Goal: Task Accomplishment & Management: Complete application form

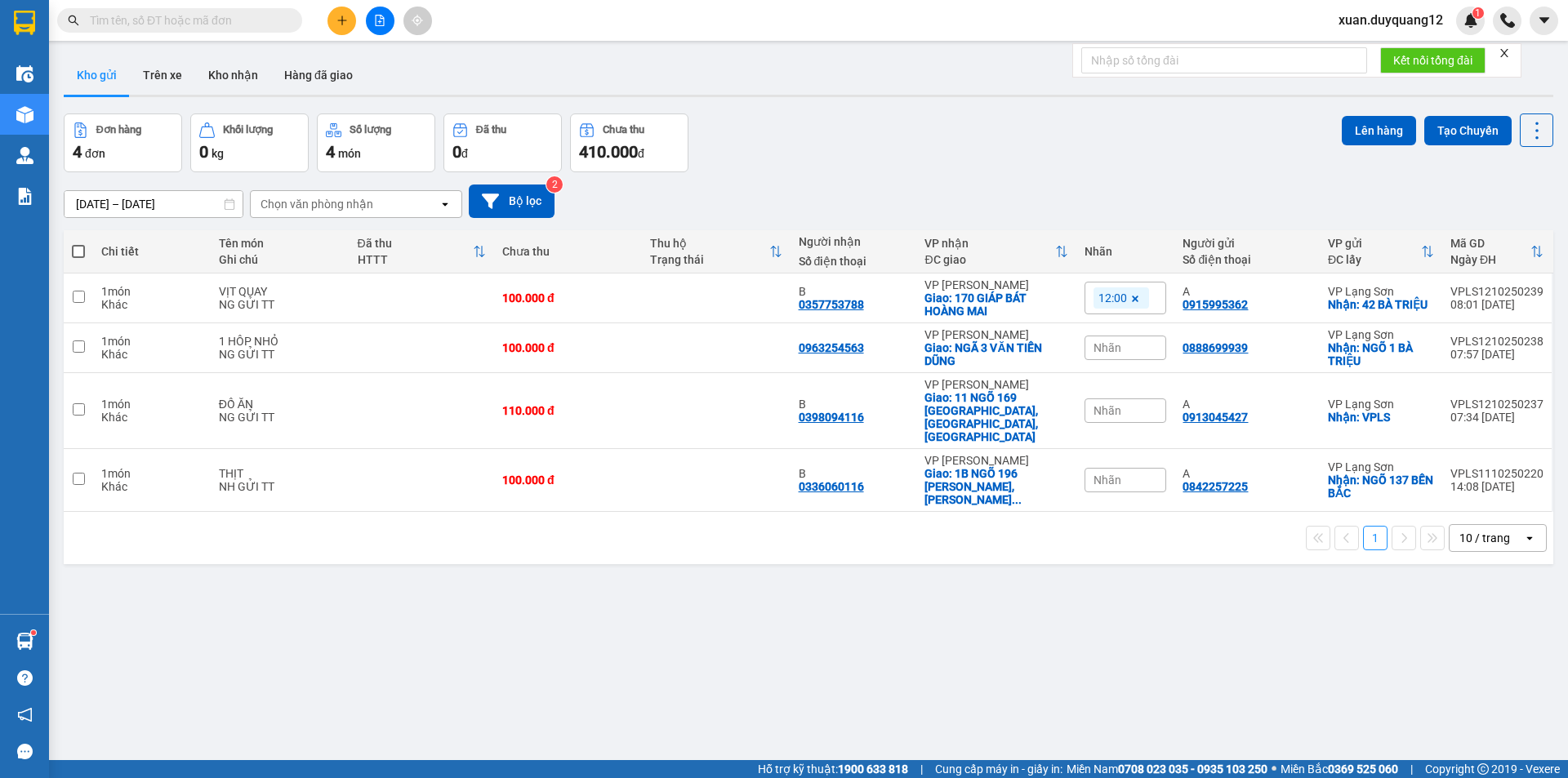
click at [337, 21] on icon "plus" at bounding box center [343, 20] width 12 height 12
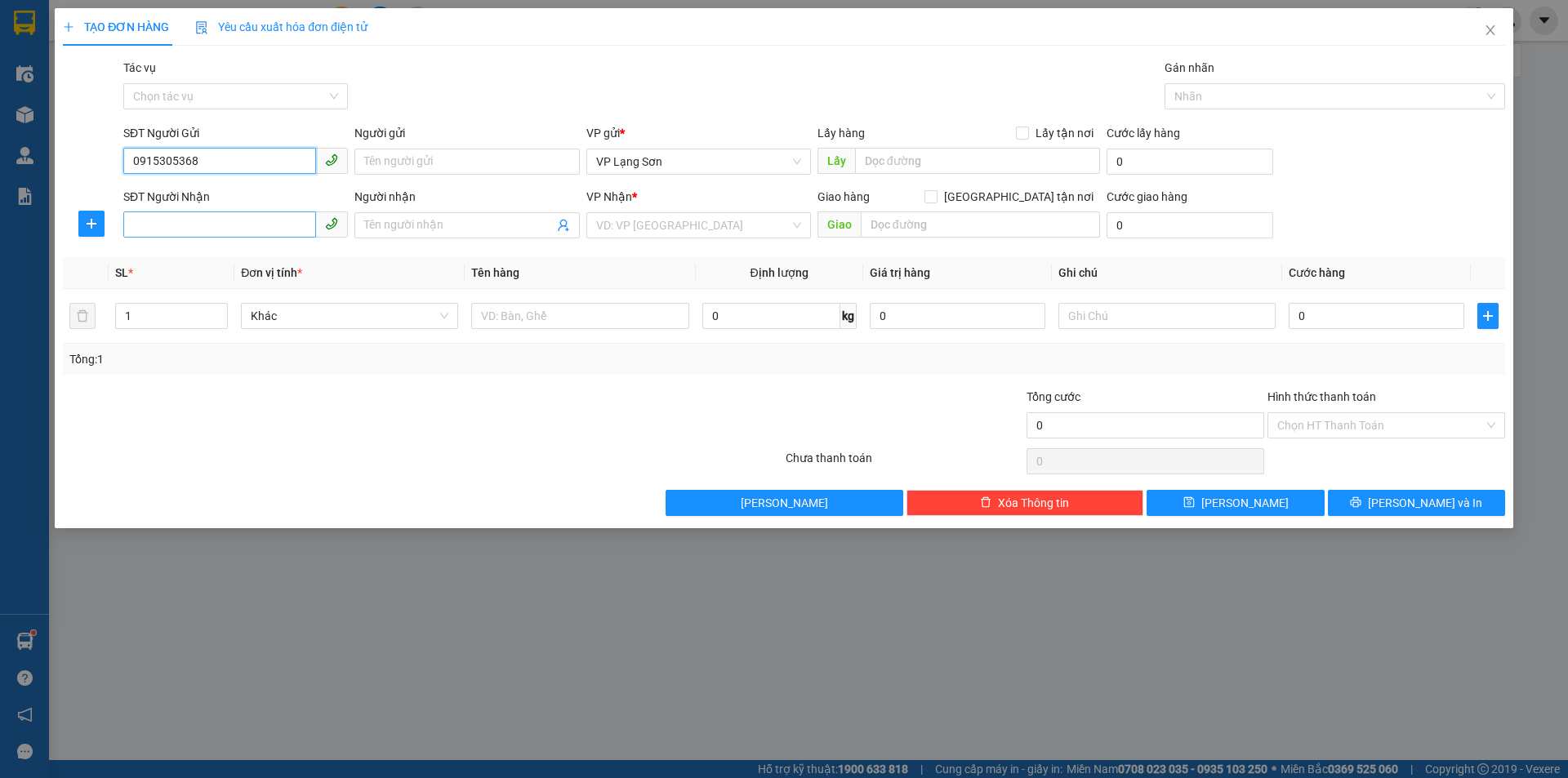
type input "0915305368"
click at [258, 224] on input "SĐT Người Nhận" at bounding box center [219, 224] width 193 height 26
type input "0915559559"
click at [273, 254] on div "0915559559 - A" at bounding box center [236, 257] width 205 height 18
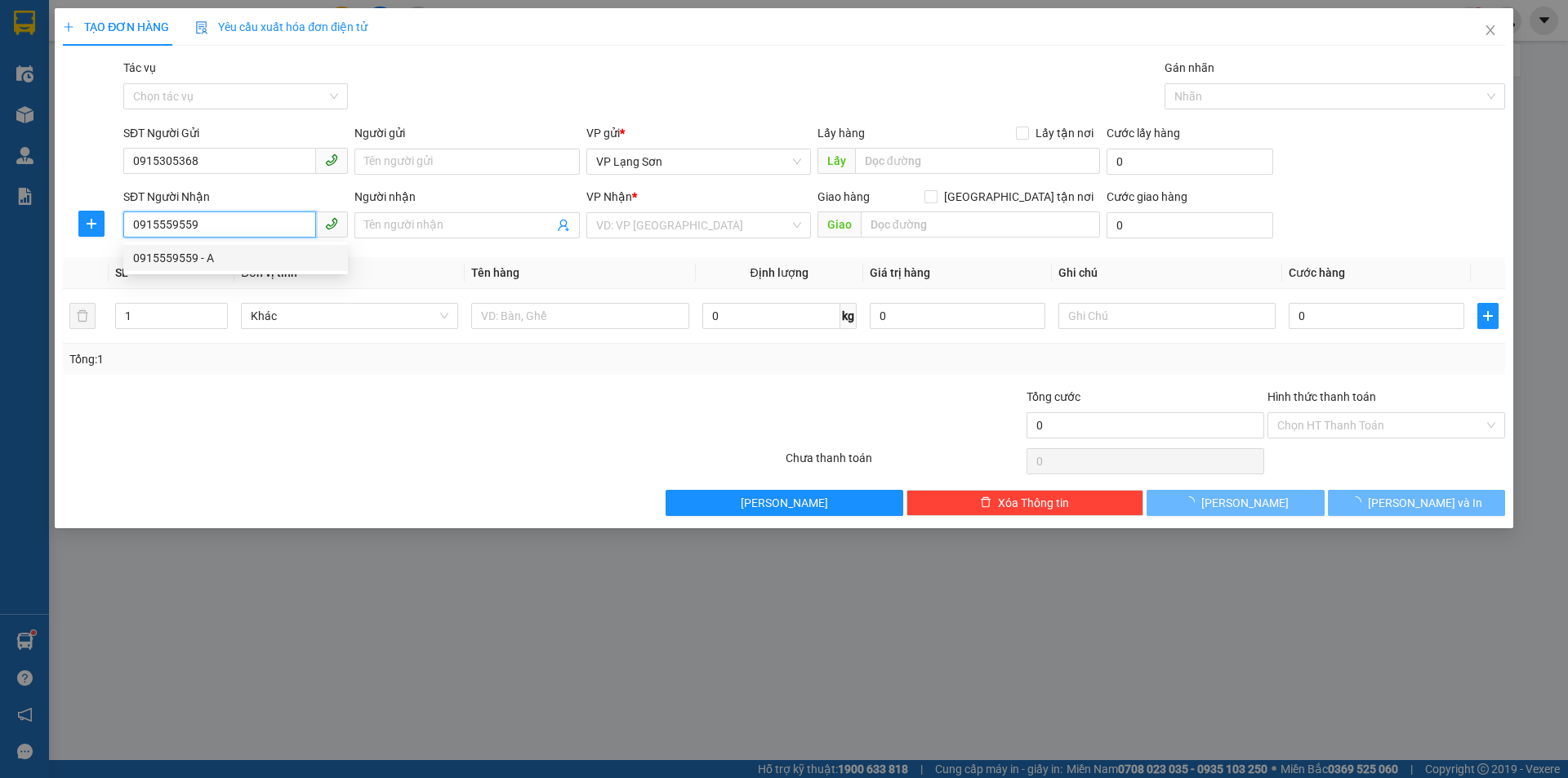
type input "A"
checkbox input "true"
type input "52 NGÕ 19 [PERSON_NAME] ĐA"
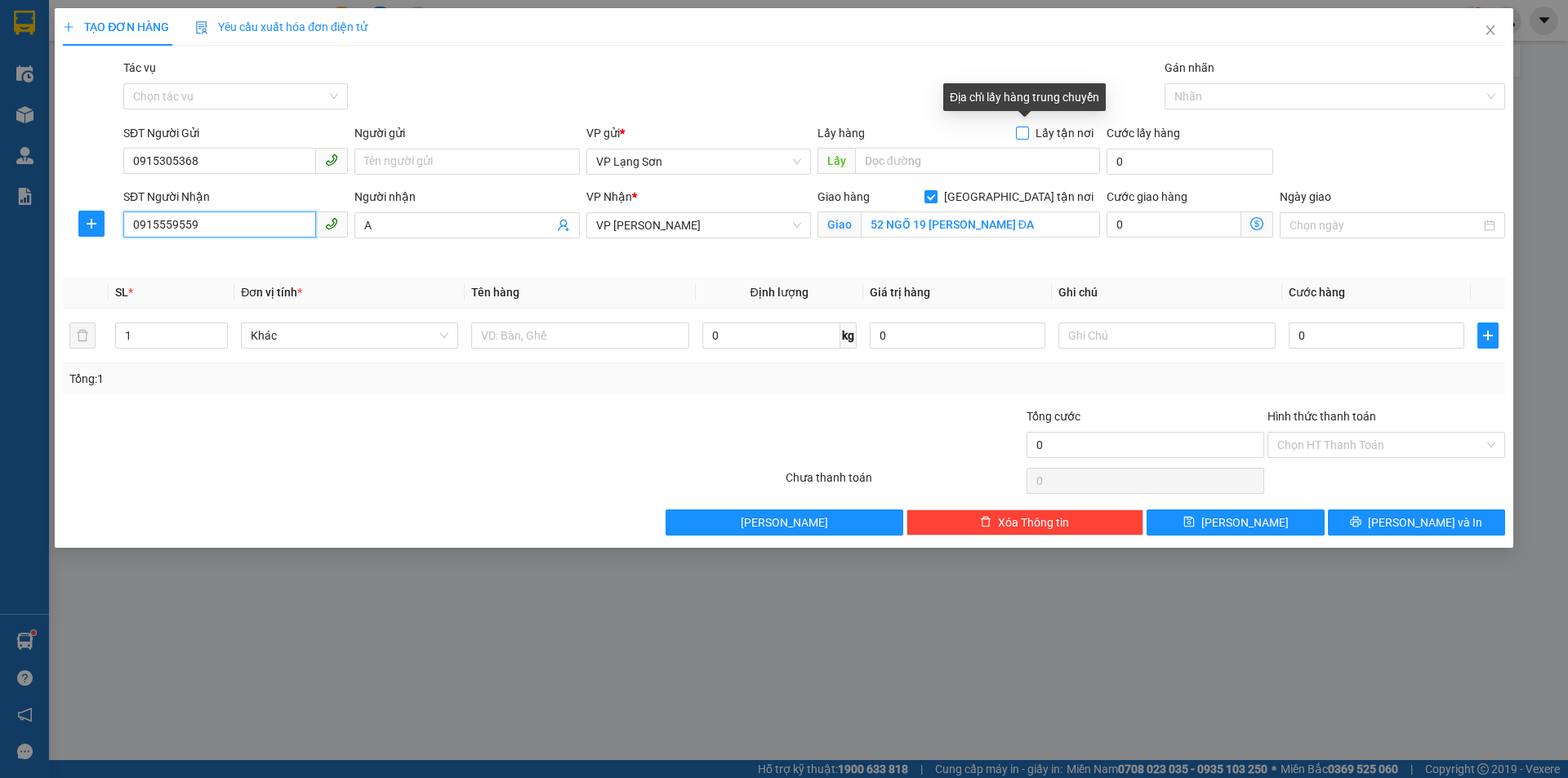
type input "0915559559"
click at [1066, 129] on span "Lấy tận nơi" at bounding box center [1064, 132] width 71 height 18
click at [1027, 129] on input "Lấy tận nơi" at bounding box center [1021, 132] width 12 height 12
checkbox input "true"
click at [1032, 156] on input "text" at bounding box center [977, 160] width 245 height 26
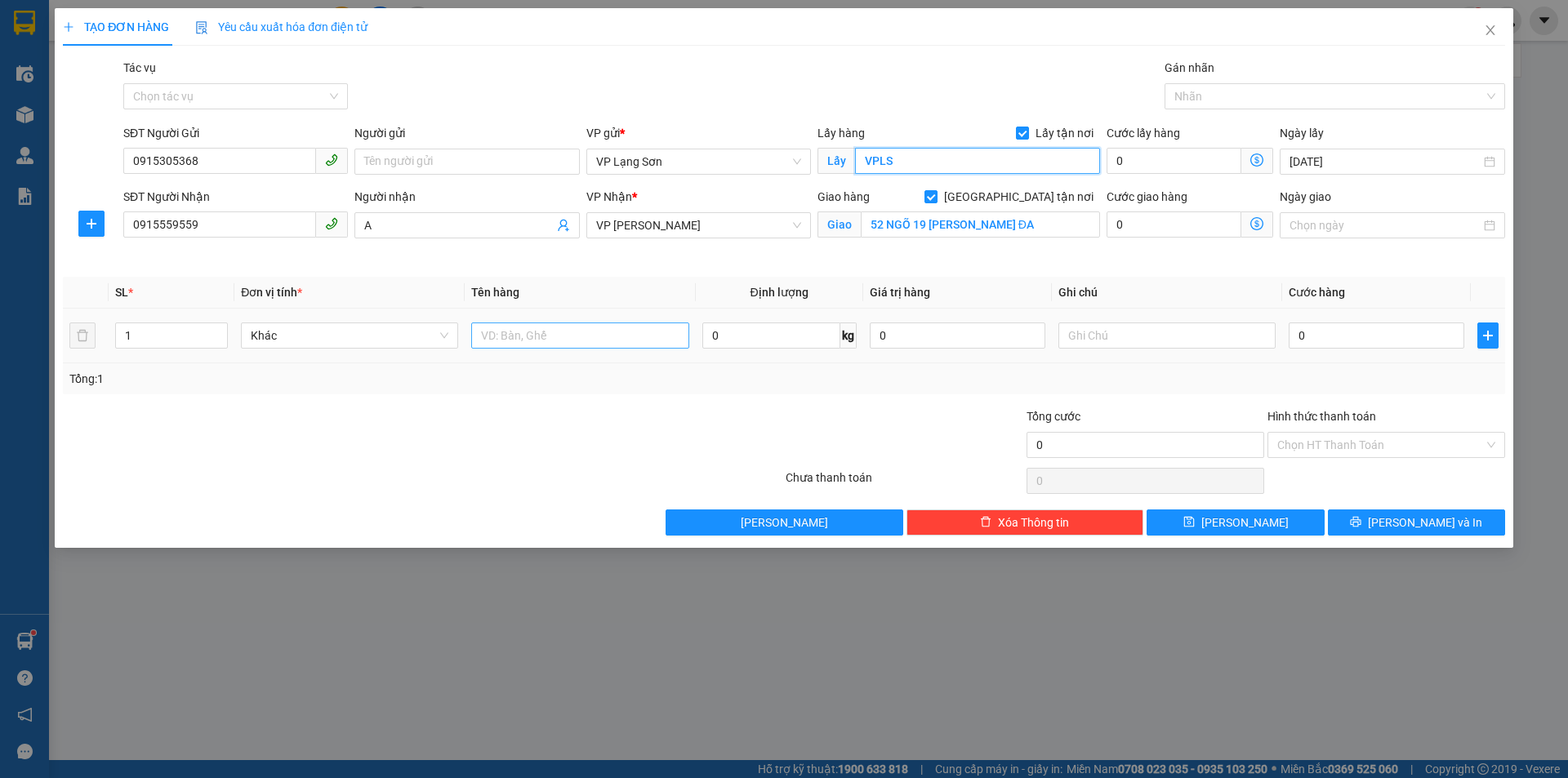
type input "VPLS"
click at [494, 345] on input "text" at bounding box center [580, 335] width 217 height 26
type input "1 KIỆN"
click at [1340, 320] on div "0" at bounding box center [1376, 336] width 176 height 33
click at [1337, 335] on input "0" at bounding box center [1376, 335] width 176 height 26
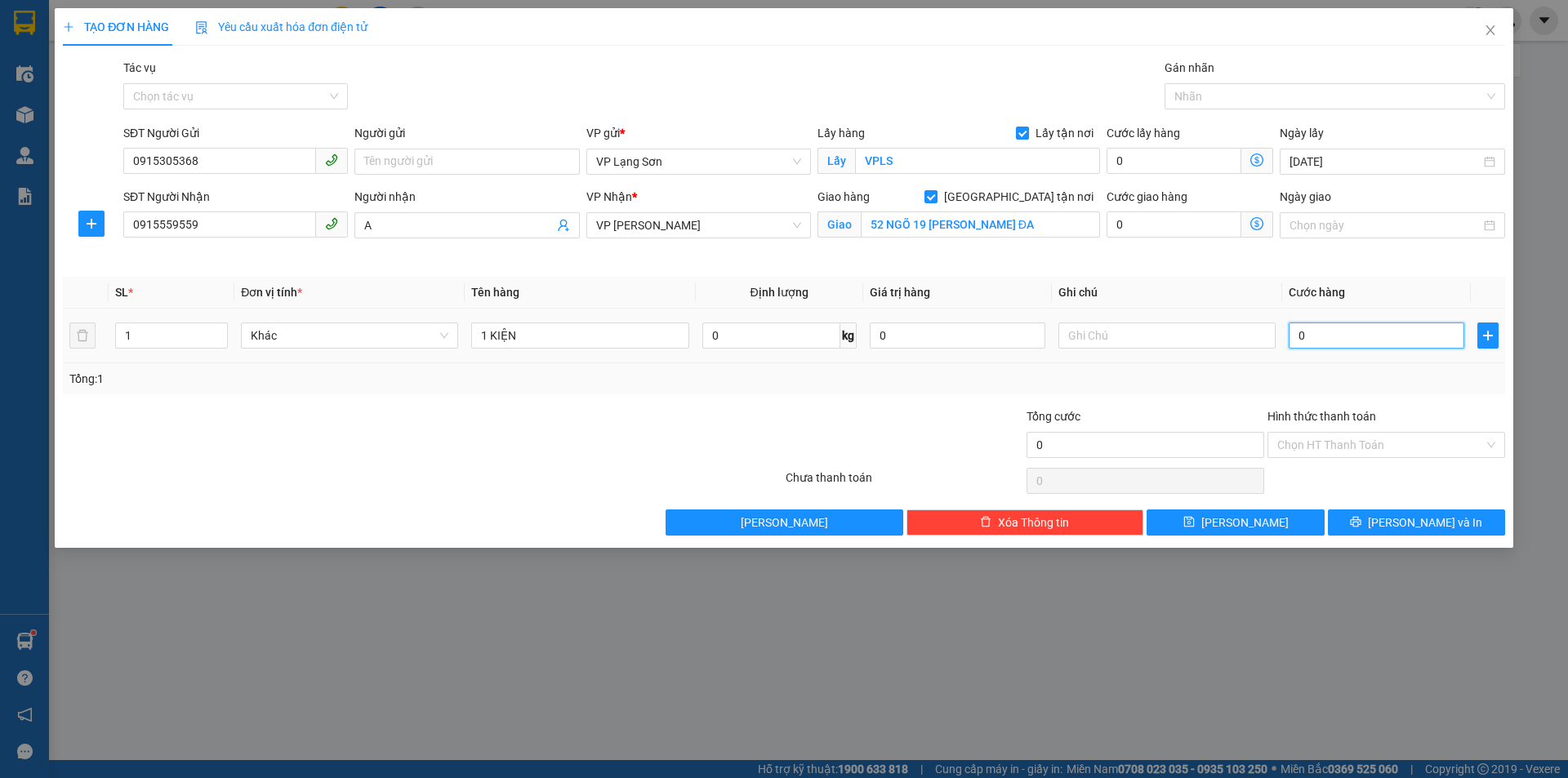
type input "1"
type input "10"
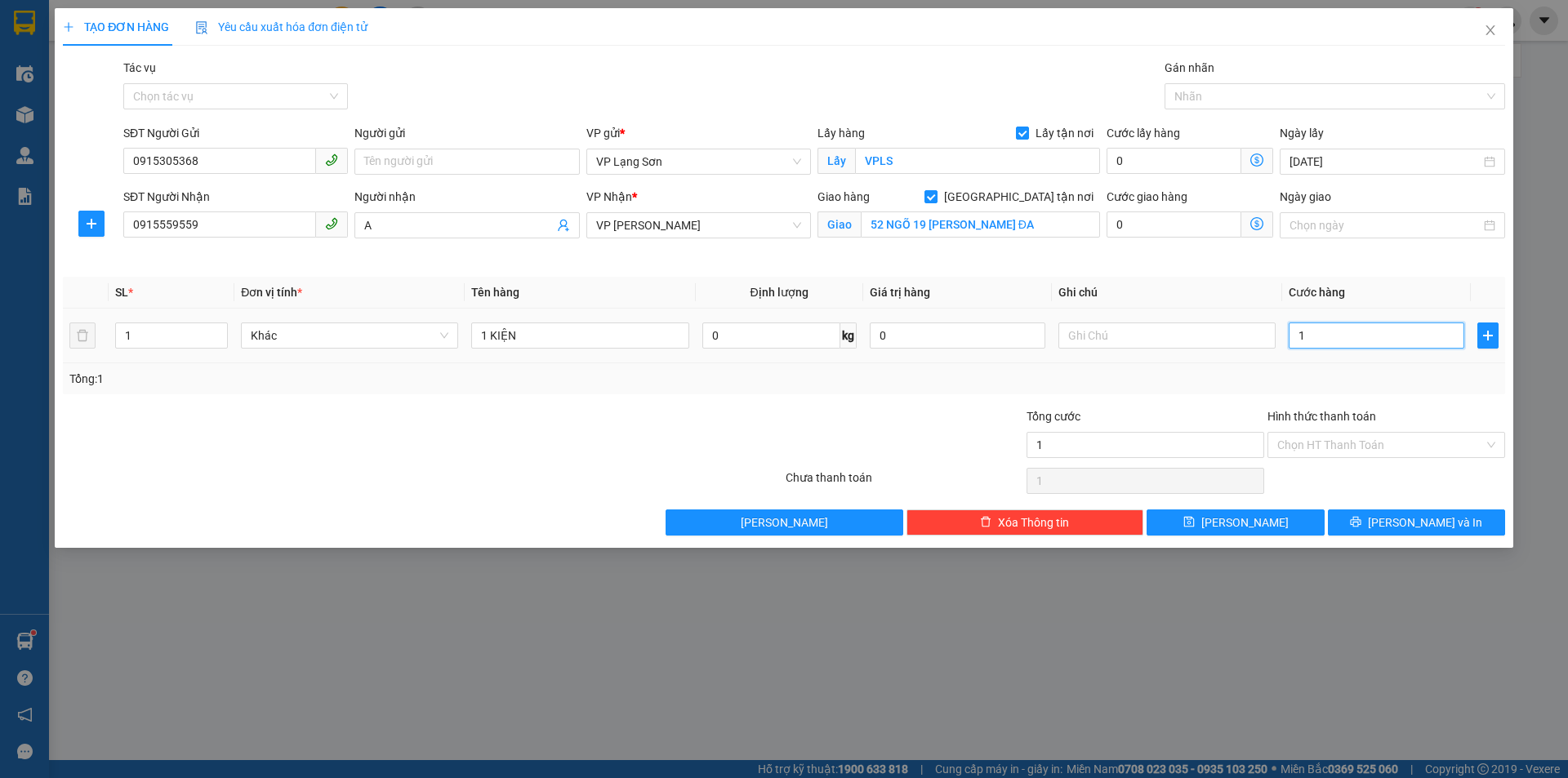
type input "10"
type input "100"
type input "100.000"
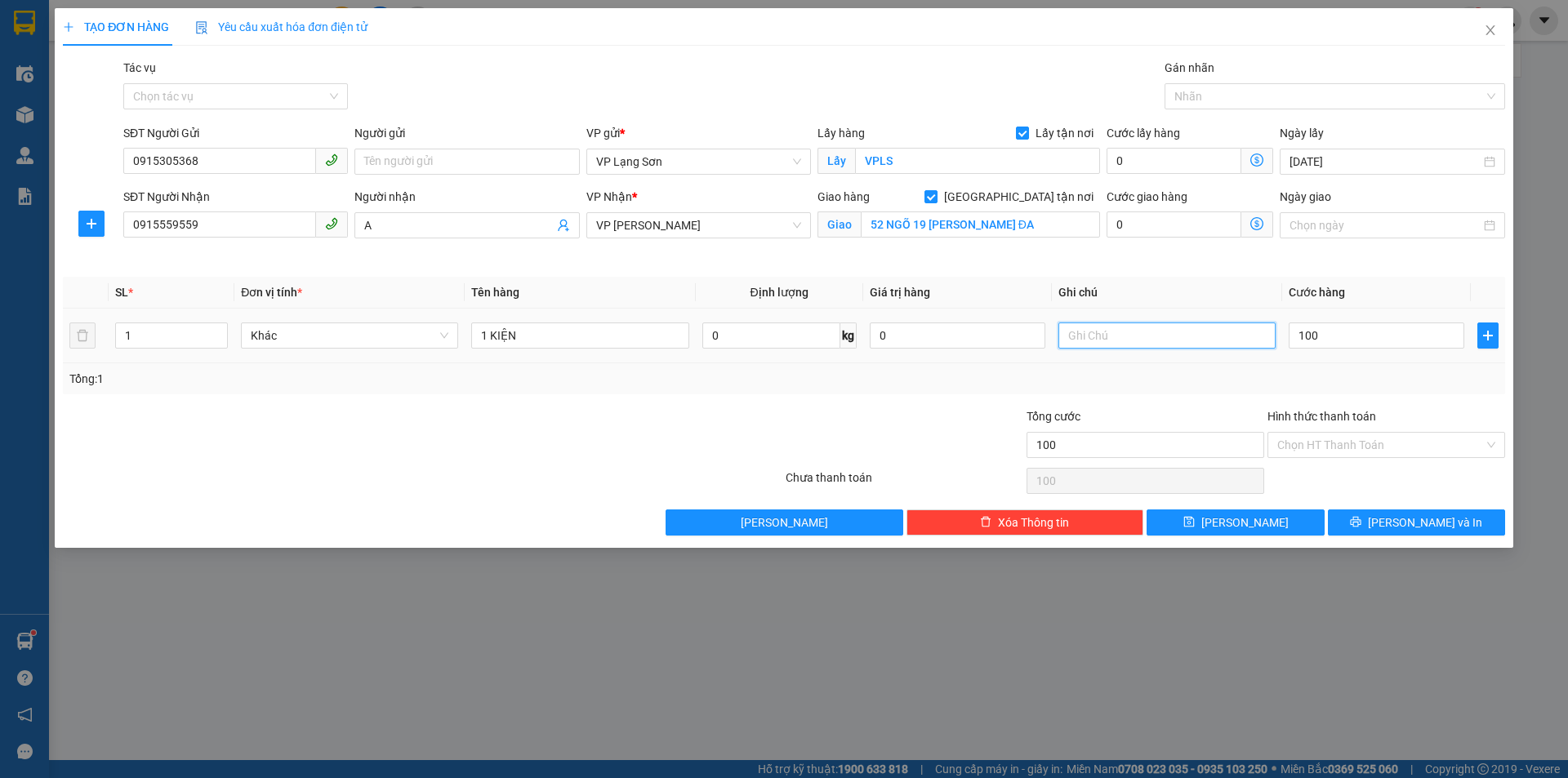
type input "100.000"
click at [1103, 337] on input "text" at bounding box center [1167, 335] width 217 height 26
type input "NG NHẬN TT"
click at [1218, 430] on div "Tổng cước" at bounding box center [1145, 420] width 238 height 25
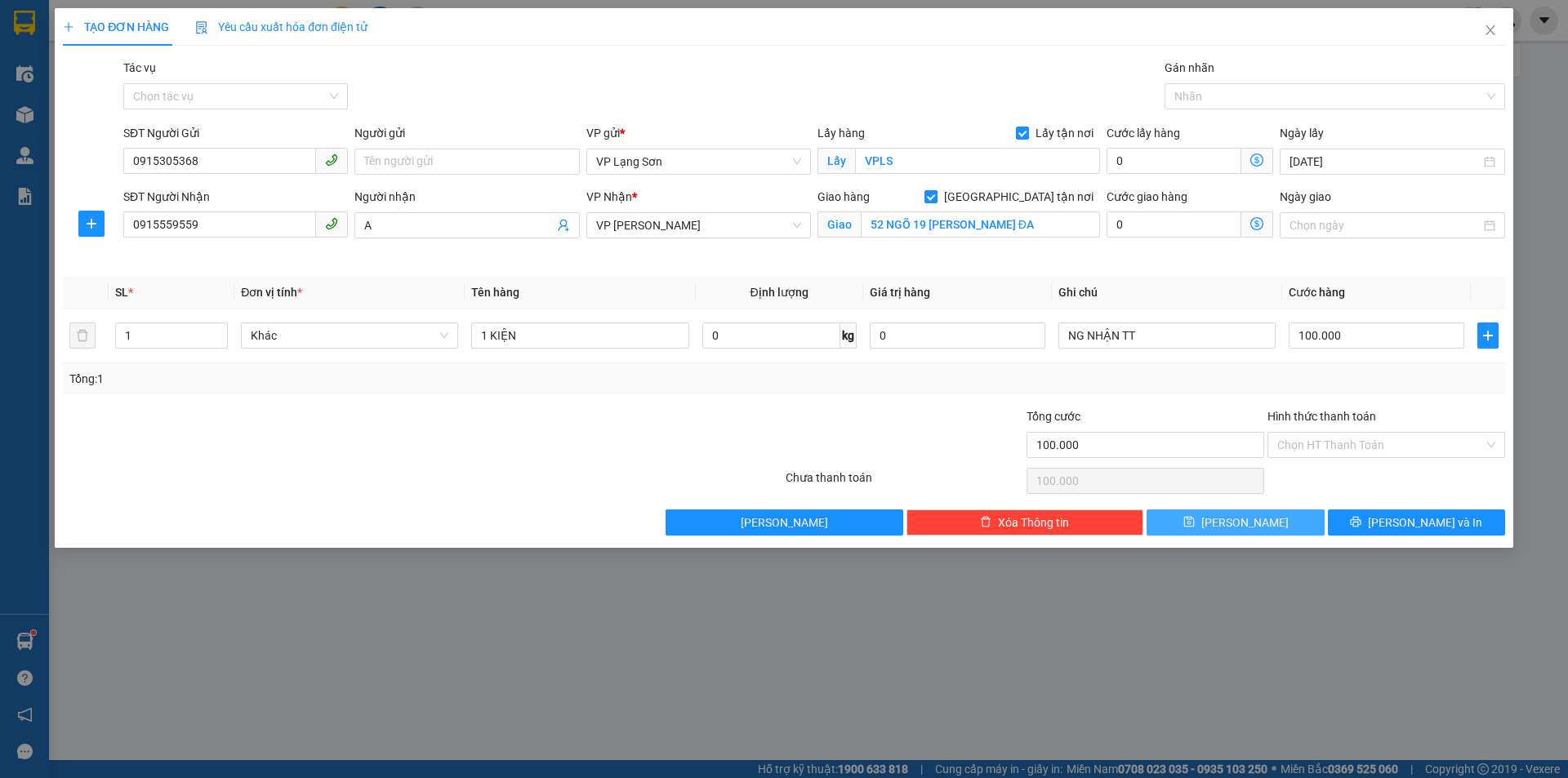
drag, startPoint x: 1245, startPoint y: 525, endPoint x: 1256, endPoint y: 523, distance: 11.2
click at [1245, 525] on span "[PERSON_NAME]" at bounding box center [1244, 522] width 87 height 18
checkbox input "false"
type input "0"
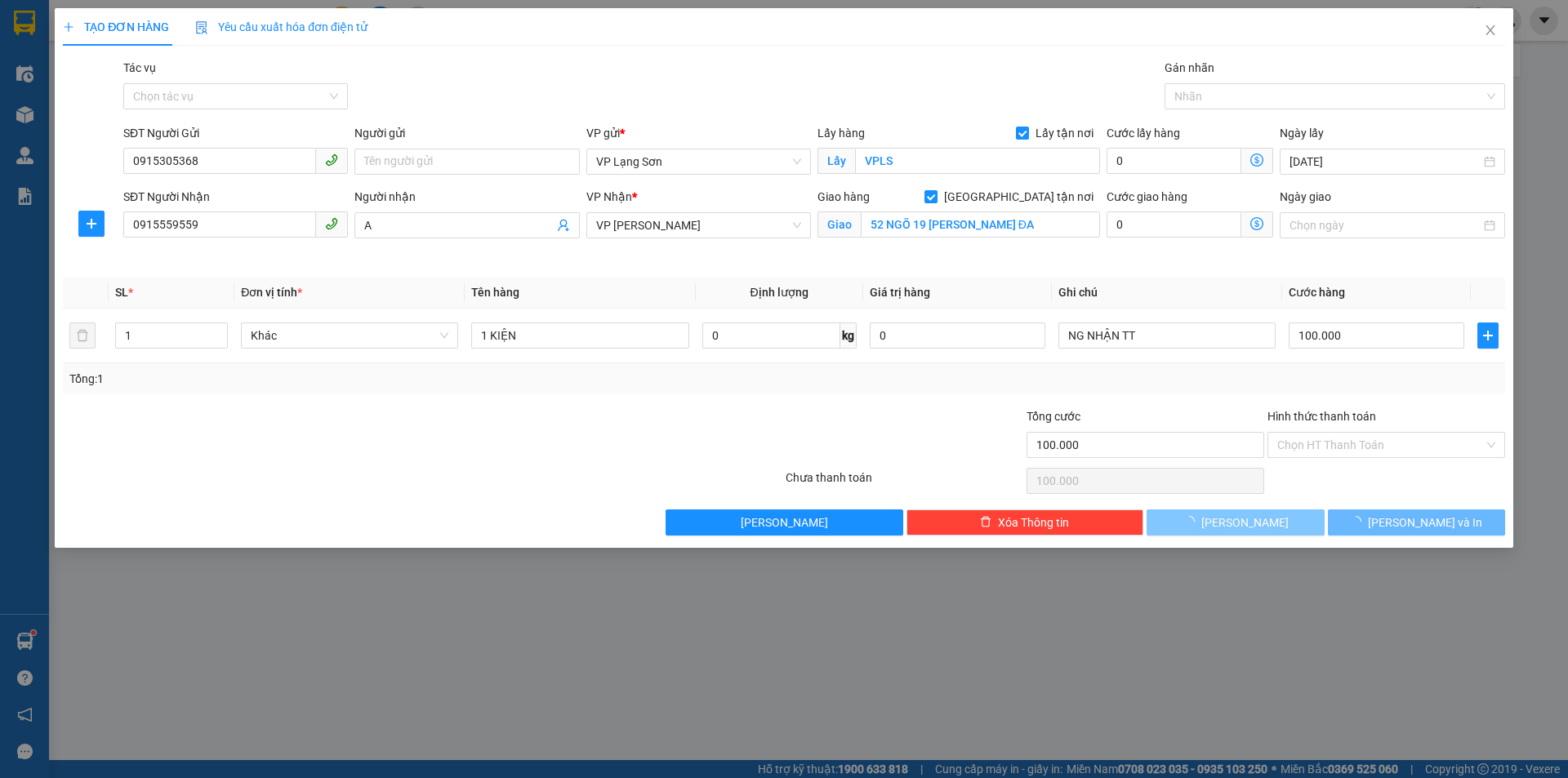
type input "0"
